Goal: Navigation & Orientation: Find specific page/section

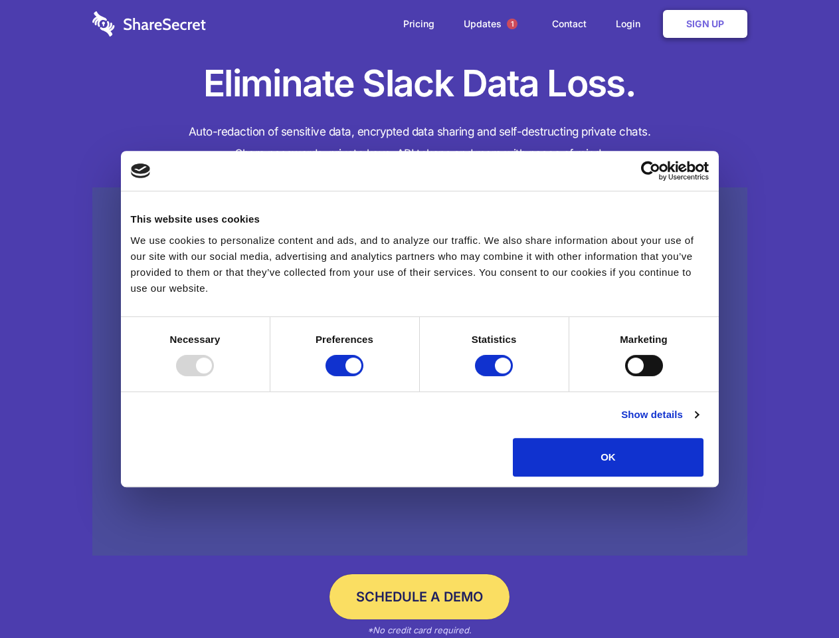
click at [214, 376] on div at bounding box center [195, 365] width 38 height 21
click at [363, 376] on input "Preferences" at bounding box center [345, 365] width 38 height 21
checkbox input "false"
click at [496, 376] on input "Statistics" at bounding box center [494, 365] width 38 height 21
checkbox input "false"
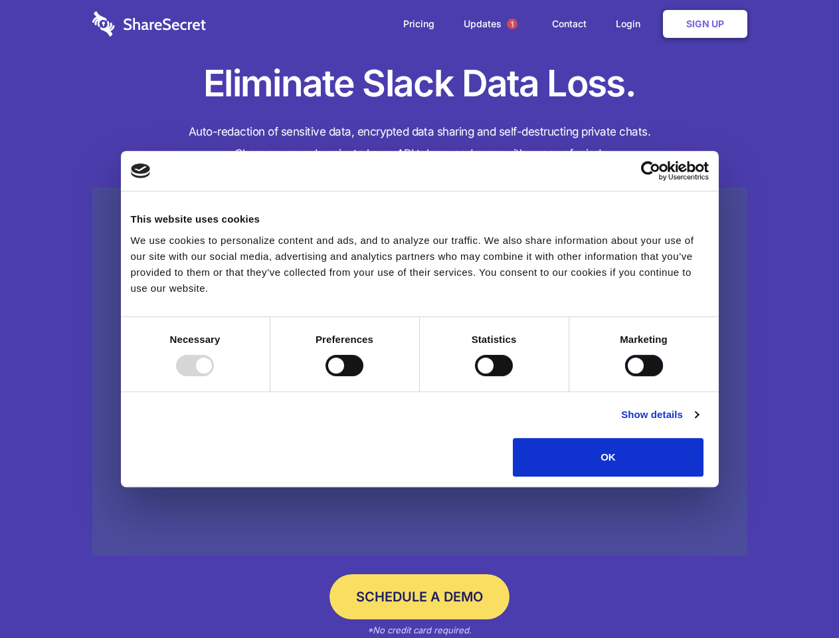
click at [625, 376] on input "Marketing" at bounding box center [644, 365] width 38 height 21
checkbox input "true"
click at [698, 423] on link "Show details" at bounding box center [659, 415] width 77 height 16
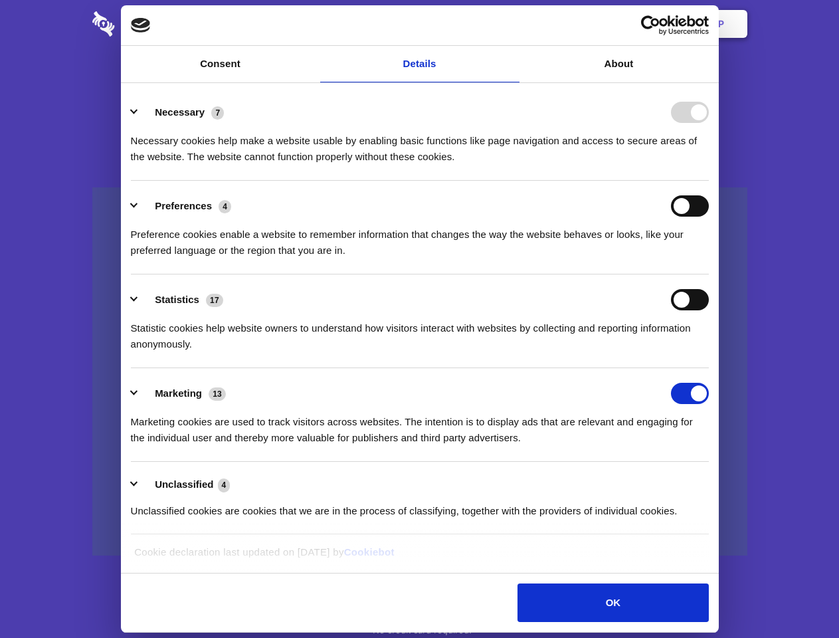
click at [709, 368] on li "Statistics 17 Statistic cookies help website owners to understand how visitors …" at bounding box center [420, 321] width 578 height 94
click at [512, 24] on span "1" at bounding box center [512, 24] width 11 height 11
